Goal: Entertainment & Leisure: Consume media (video, audio)

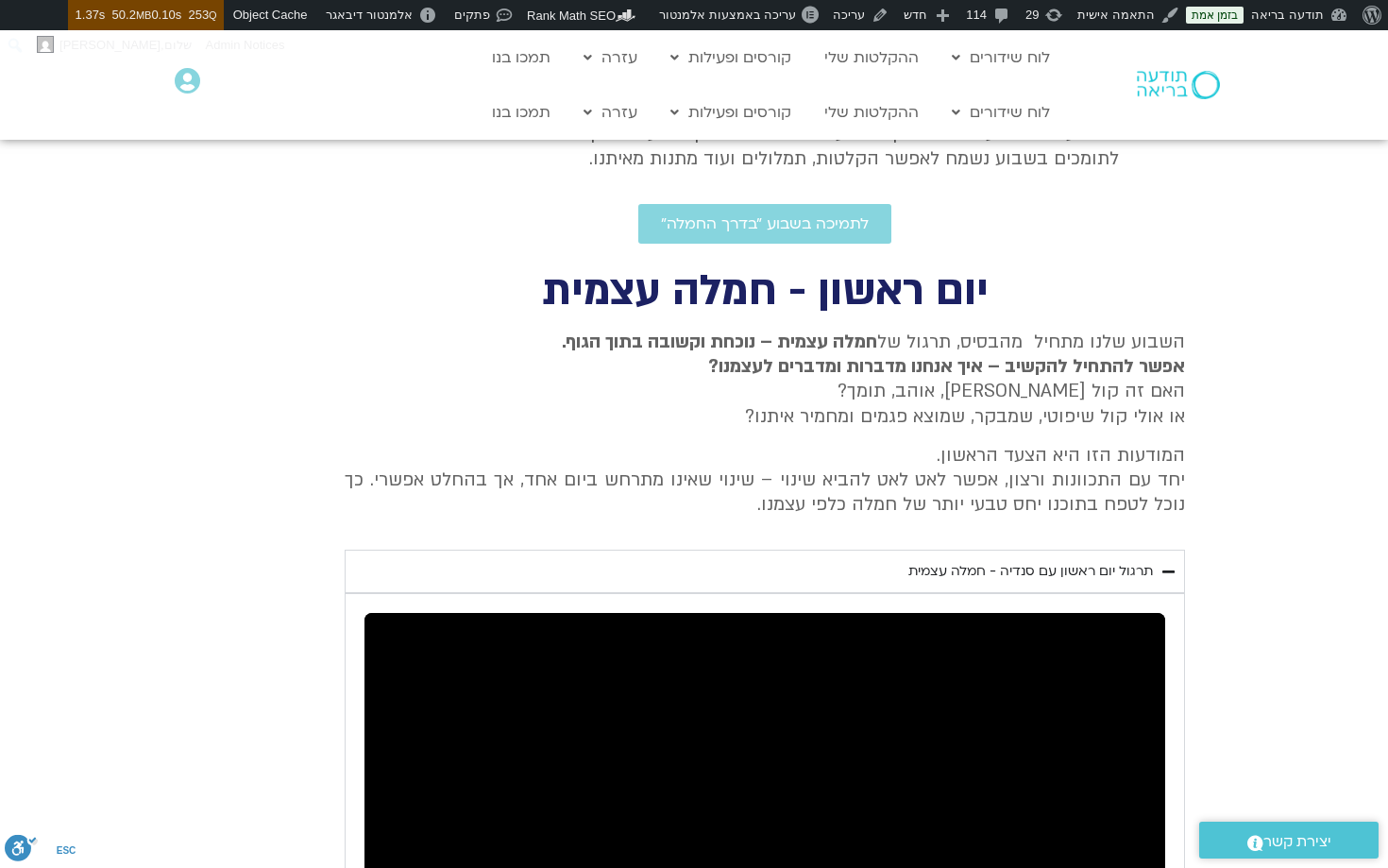
scroll to position [347, 0]
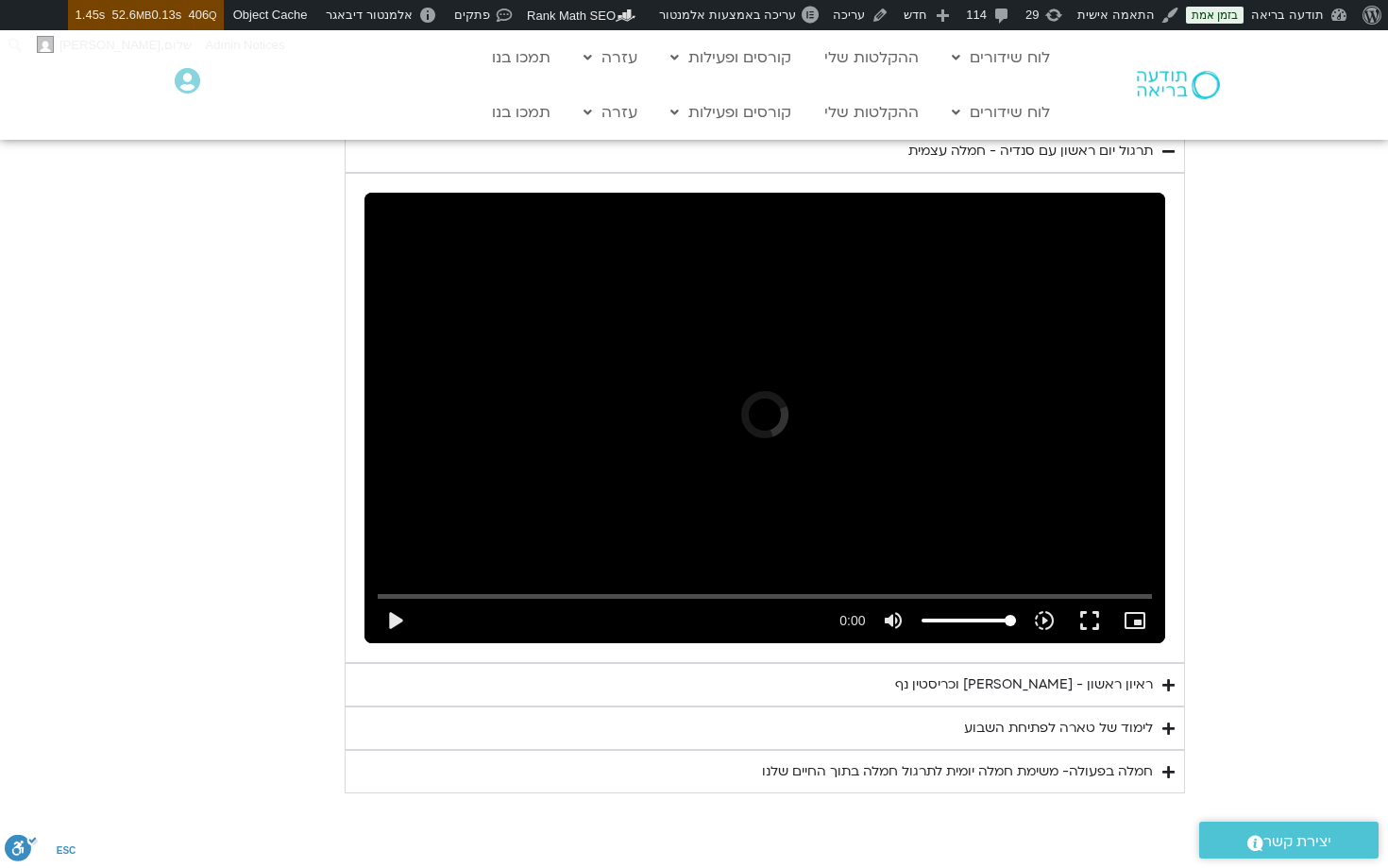
scroll to position [1023, 0]
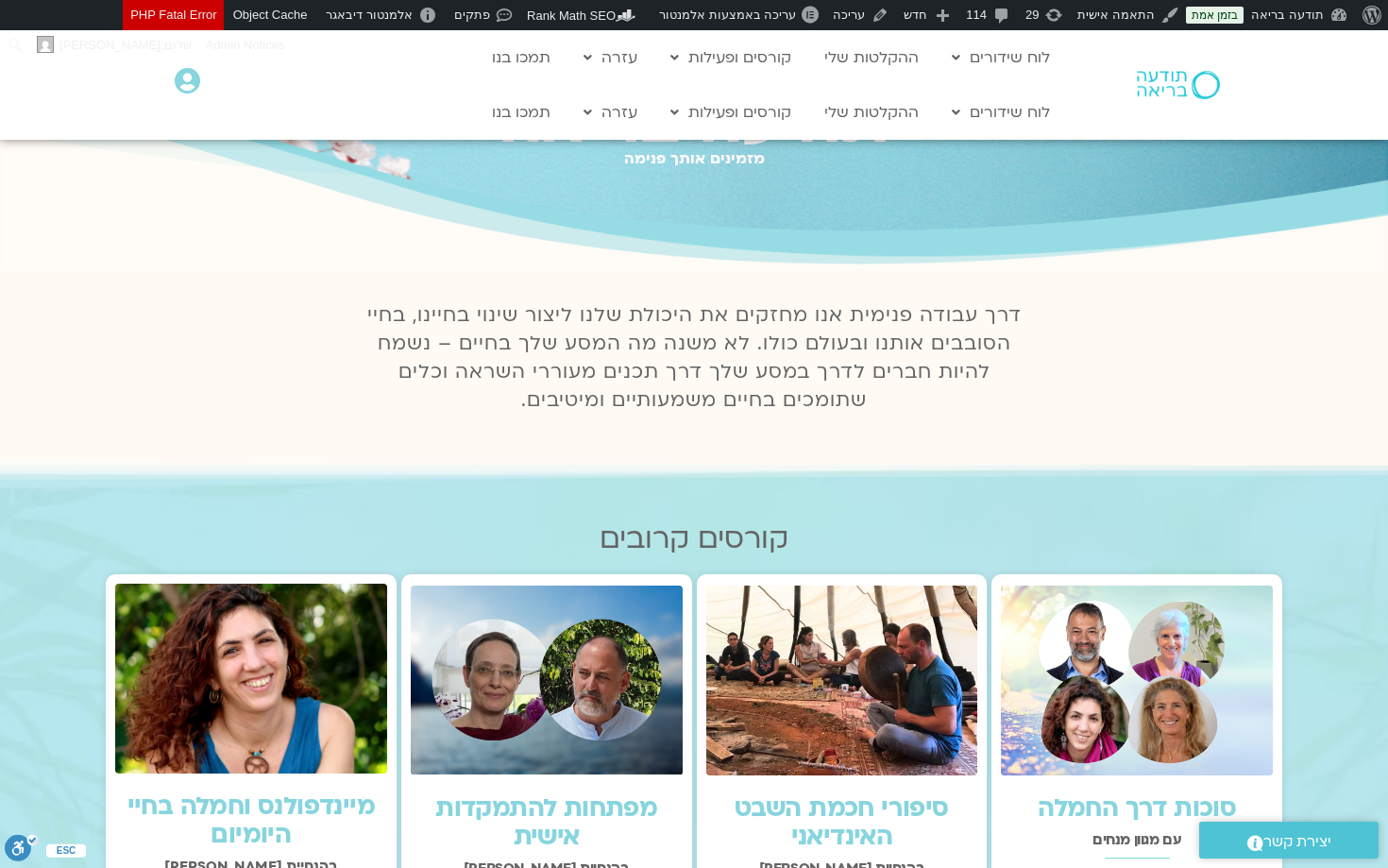
scroll to position [210, 0]
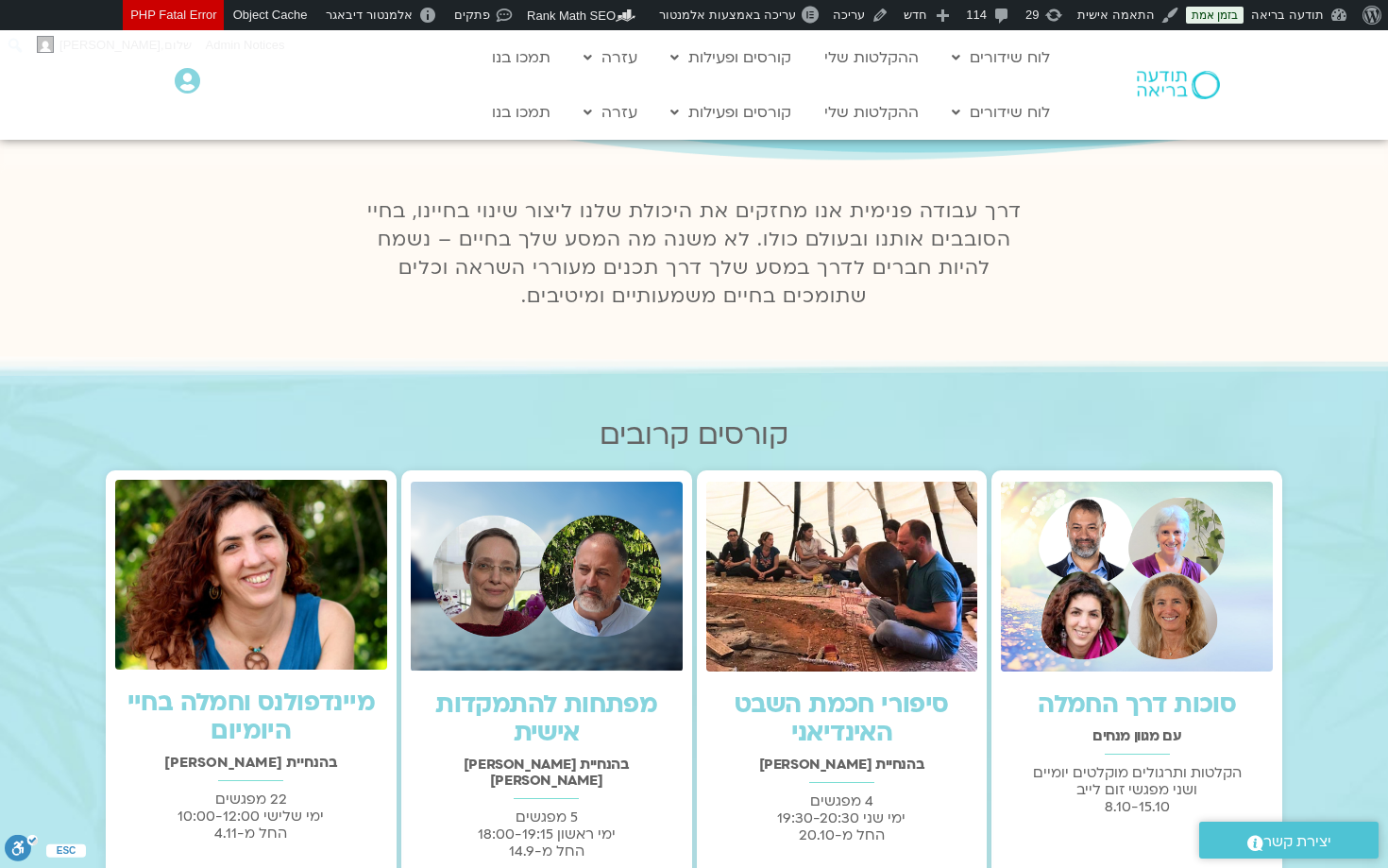
click at [1129, 538] on img at bounding box center [1137, 576] width 272 height 189
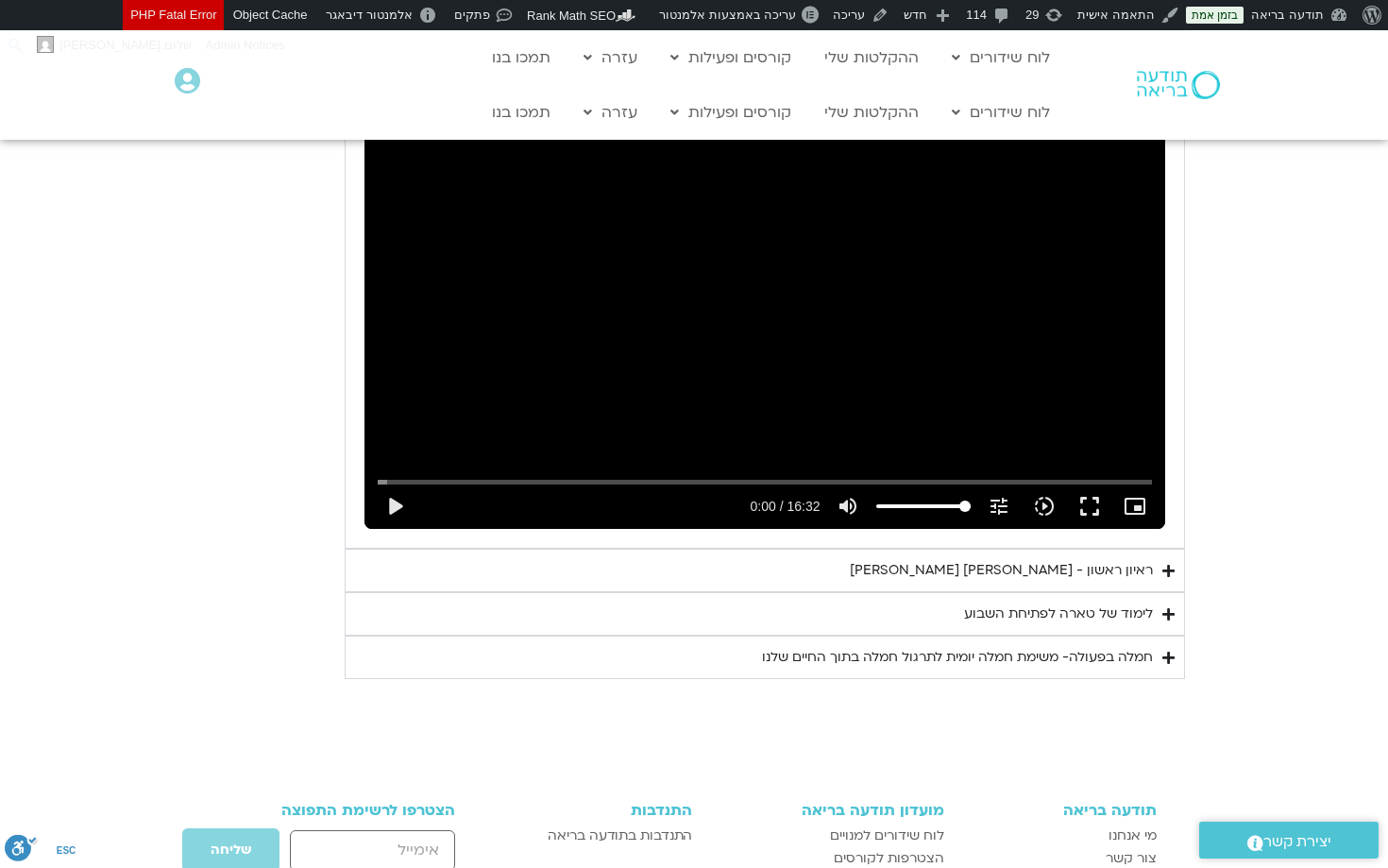
scroll to position [1396, 0]
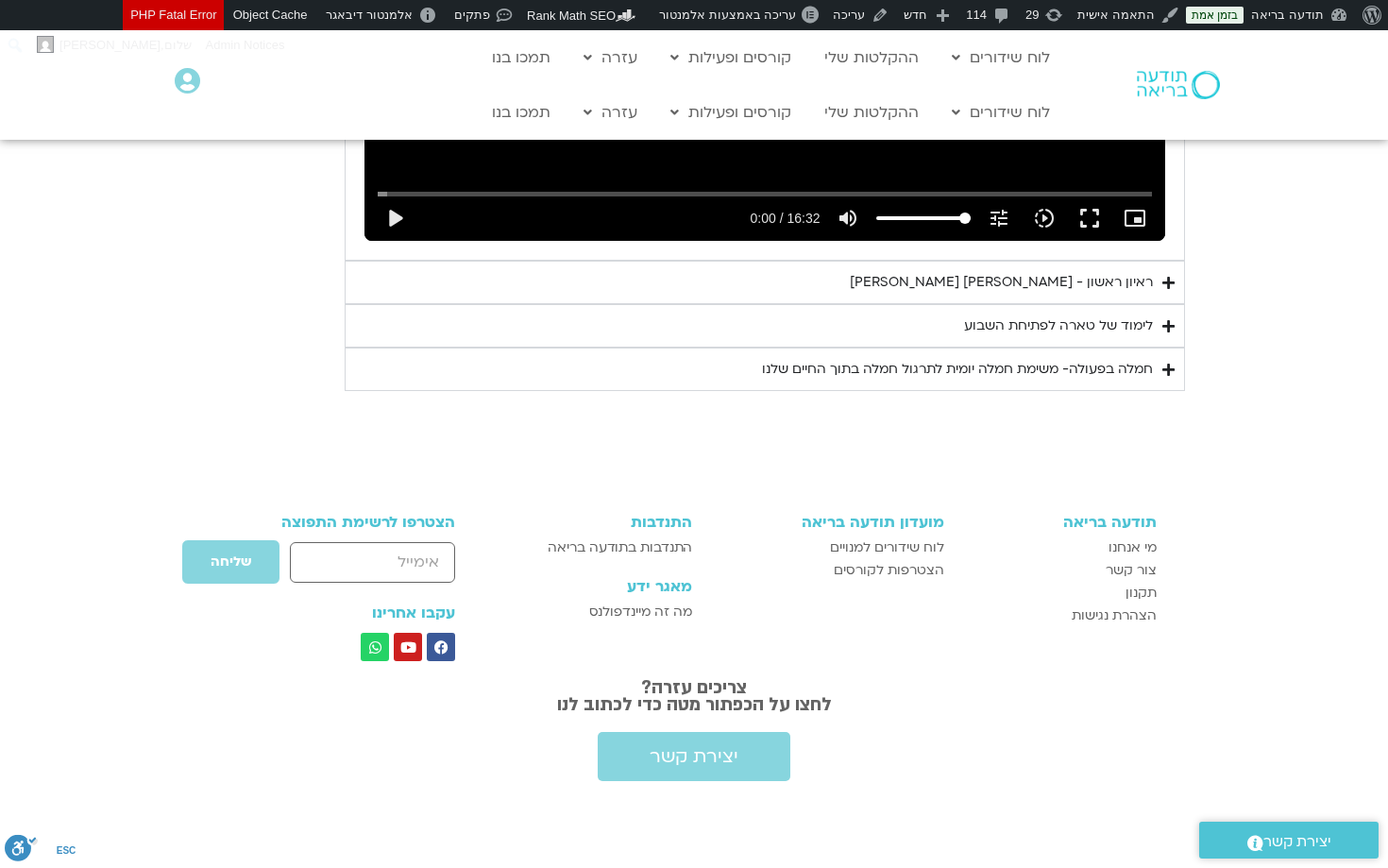
click at [1024, 285] on div "ראיון ראשון - [PERSON_NAME] [PERSON_NAME]" at bounding box center [1001, 282] width 303 height 23
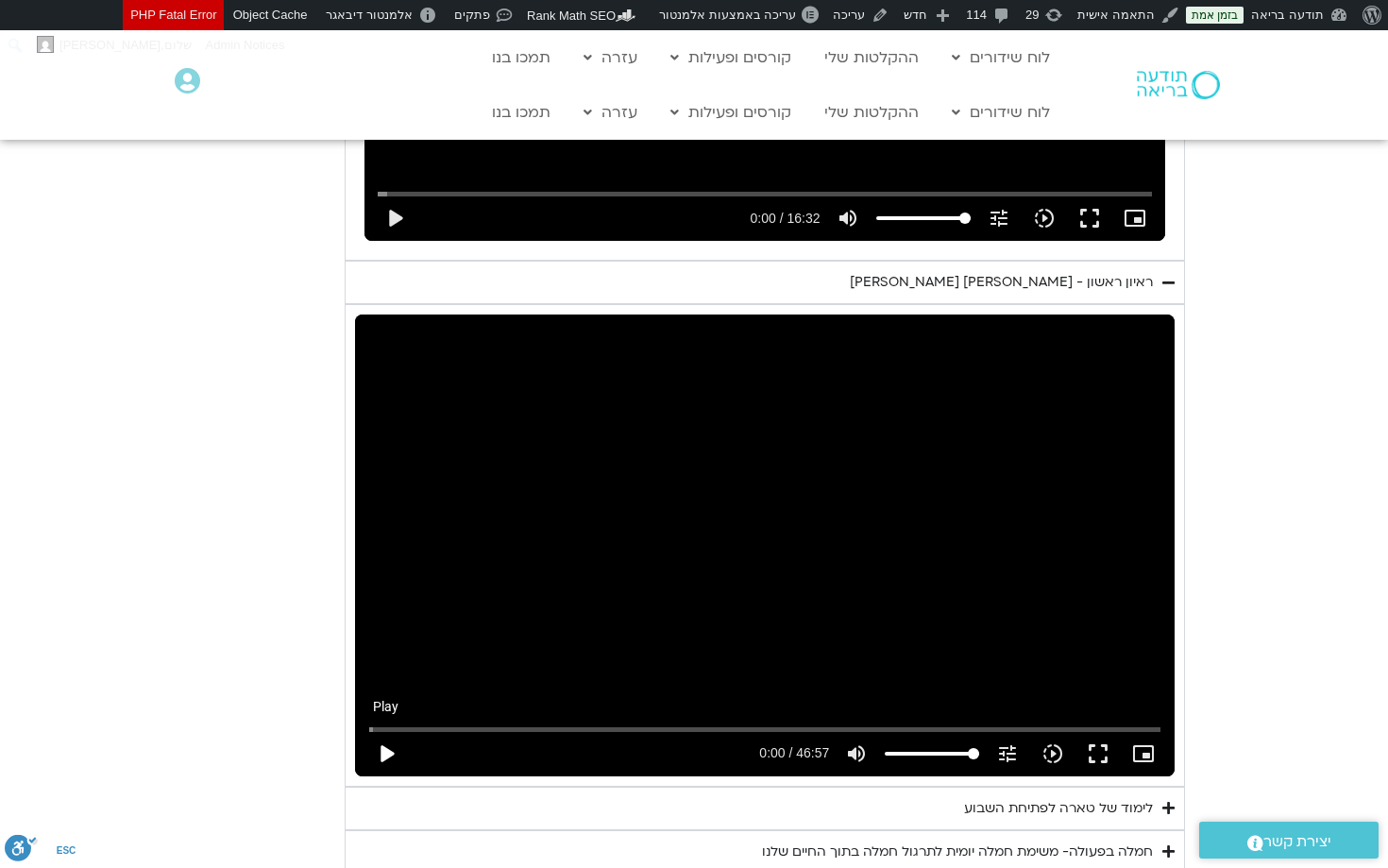
click at [389, 750] on button "play_arrow" at bounding box center [387, 754] width 45 height 45
click at [389, 748] on button "pause" at bounding box center [387, 754] width 45 height 45
type input "3.5092"
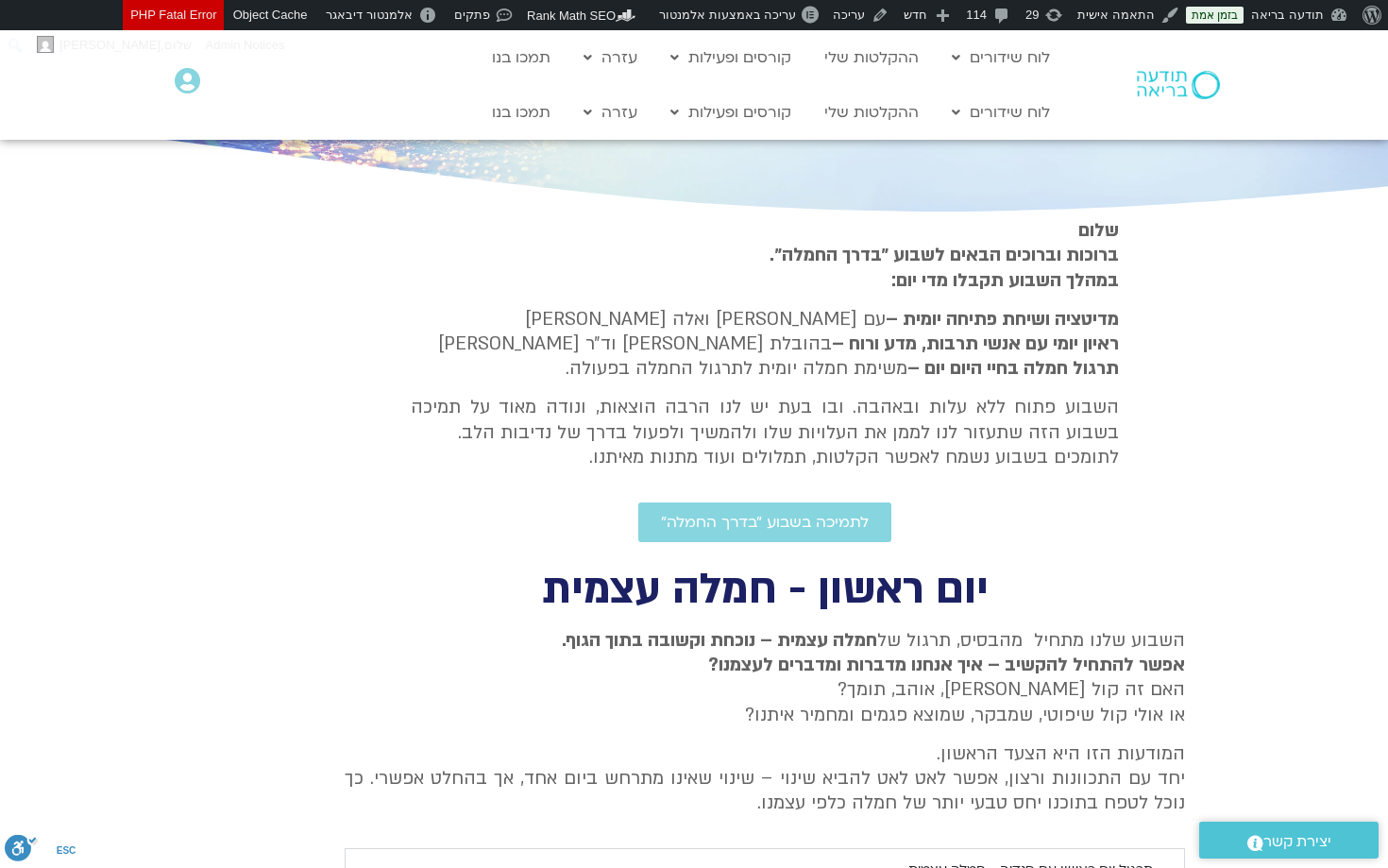
scroll to position [0, 0]
